Goal: Find specific page/section

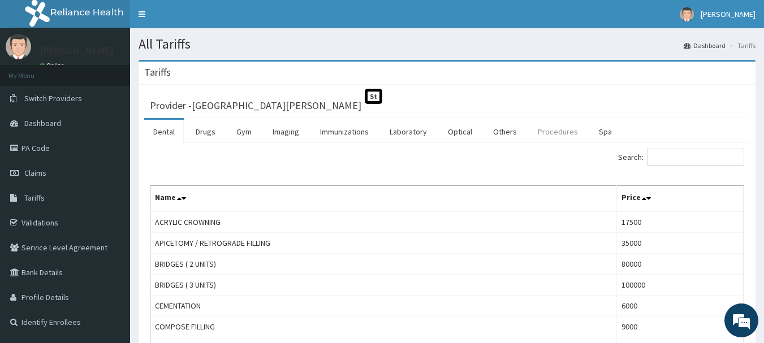
click at [553, 131] on link "Procedures" at bounding box center [558, 132] width 58 height 24
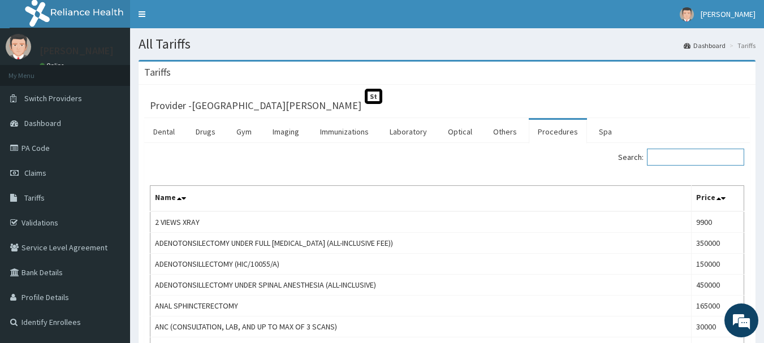
click at [695, 160] on input "Search:" at bounding box center [695, 157] width 97 height 17
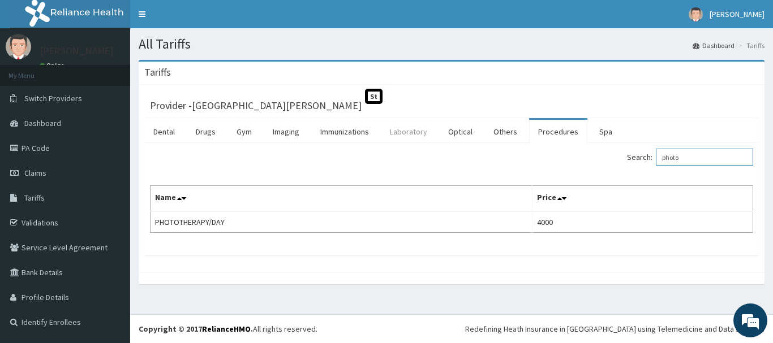
type input "photo"
click at [410, 134] on link "Laboratory" at bounding box center [408, 132] width 55 height 24
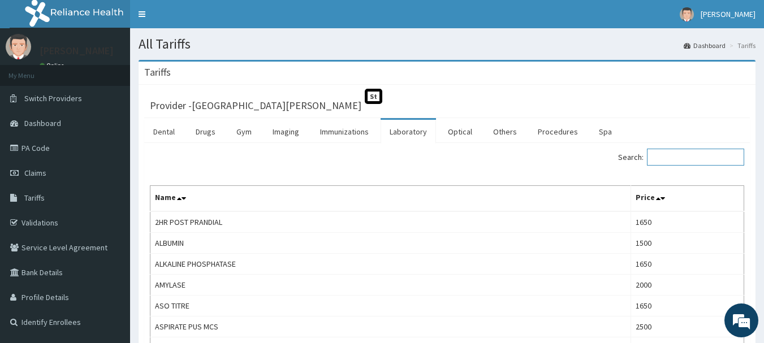
click at [684, 157] on input "Search:" at bounding box center [695, 157] width 97 height 17
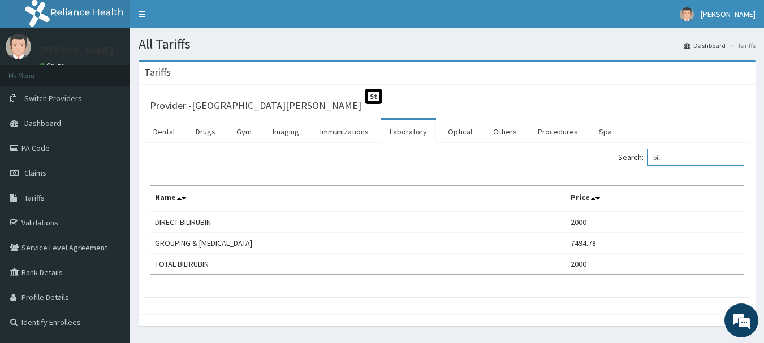
click at [679, 160] on input "bili" at bounding box center [695, 157] width 97 height 17
type input "bili"
click at [38, 147] on link "PA Code" at bounding box center [65, 148] width 130 height 25
